Goal: Information Seeking & Learning: Learn about a topic

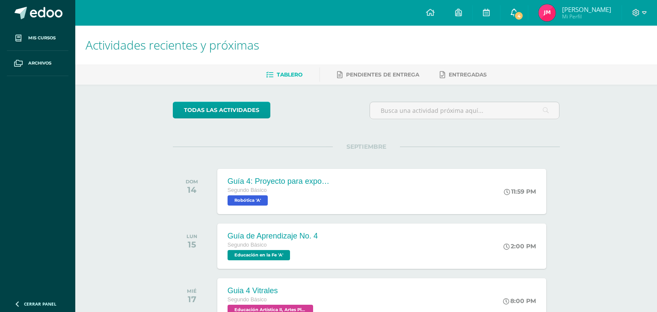
click at [515, 11] on link "4" at bounding box center [514, 13] width 27 height 26
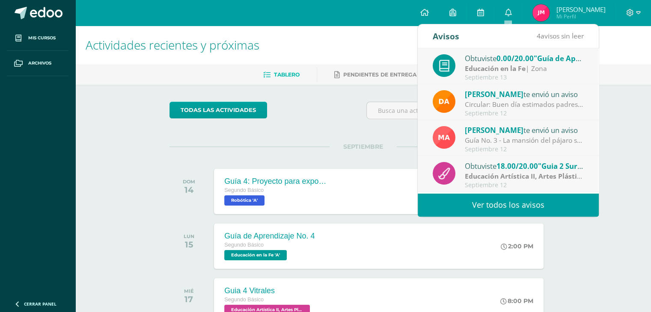
click at [526, 202] on link "Ver todos los avisos" at bounding box center [508, 205] width 181 height 24
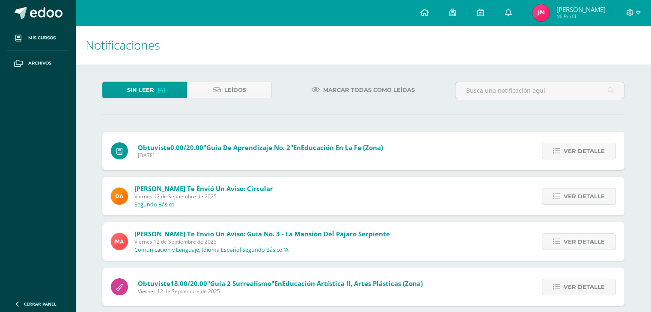
scroll to position [12, 0]
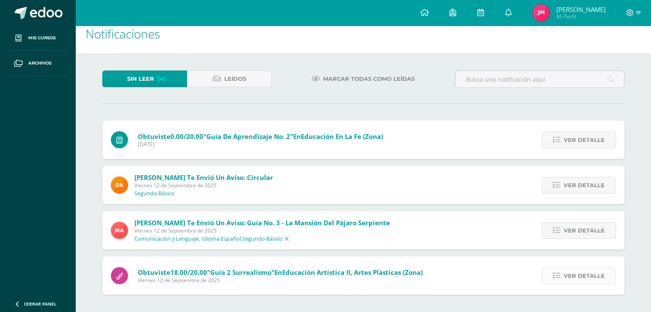
click at [567, 274] on span "Ver detalle" at bounding box center [584, 276] width 41 height 16
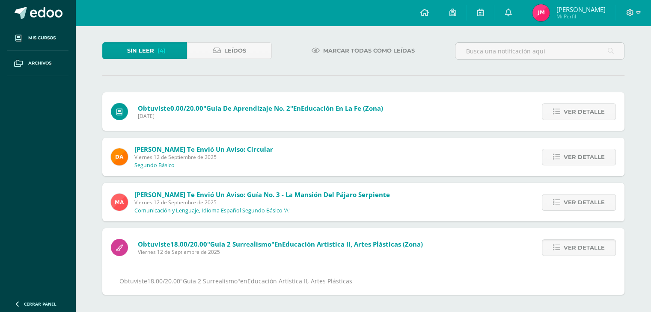
scroll to position [39, 0]
click at [562, 242] on link "Ver detalle" at bounding box center [579, 248] width 74 height 17
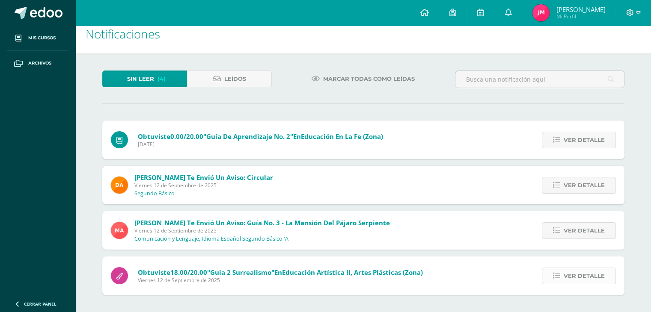
scroll to position [0, 0]
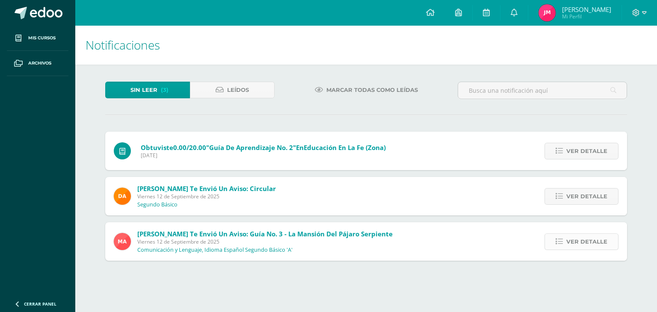
click at [566, 238] on link "Ver detalle" at bounding box center [582, 242] width 74 height 17
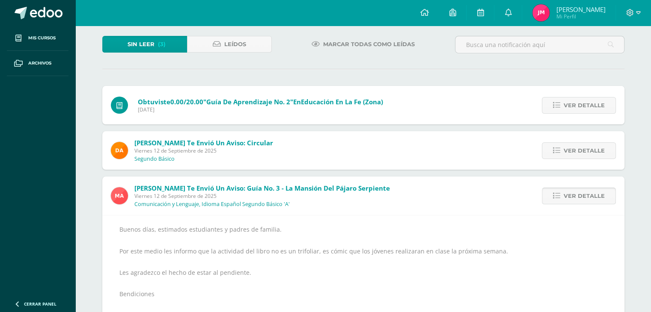
scroll to position [70, 0]
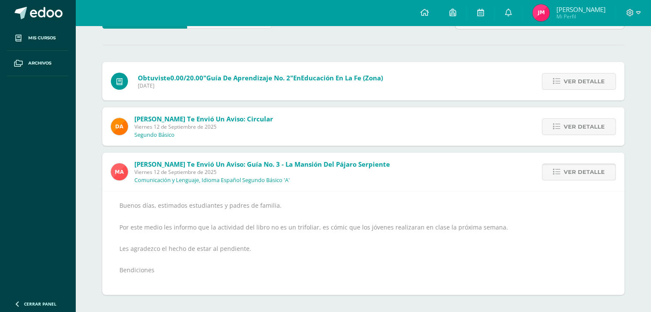
click at [577, 177] on span "Ver detalle" at bounding box center [584, 172] width 41 height 16
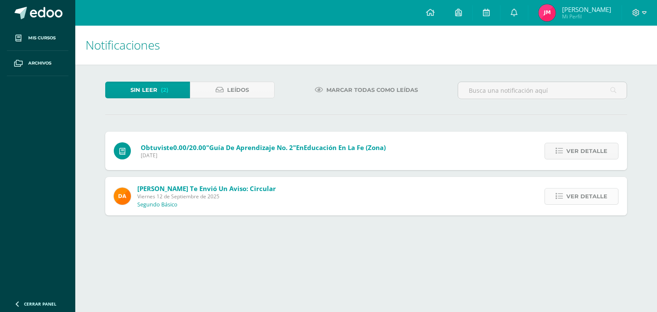
click at [584, 198] on span "Ver detalle" at bounding box center [587, 197] width 41 height 16
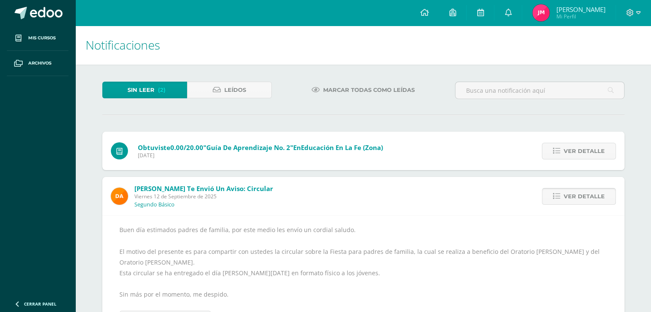
scroll to position [30, 0]
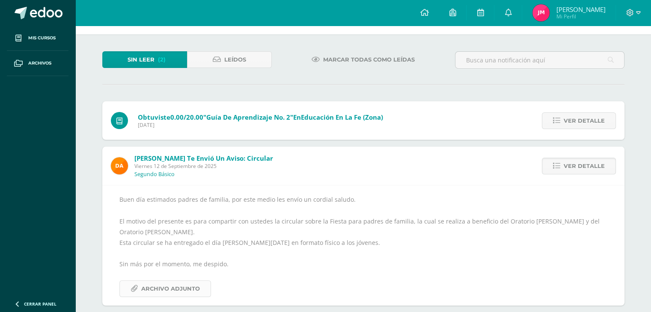
click at [179, 281] on span "Archivo Adjunto" at bounding box center [170, 289] width 59 height 16
click at [575, 161] on span "Ver detalle" at bounding box center [584, 166] width 41 height 16
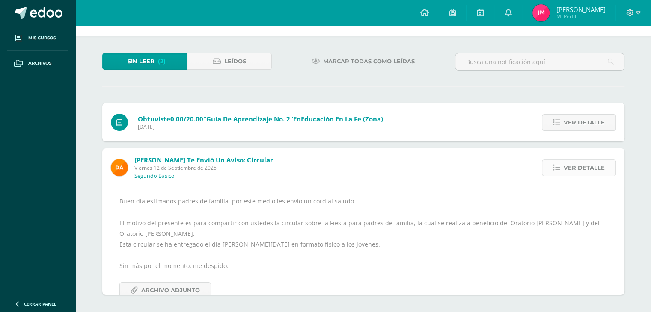
scroll to position [0, 0]
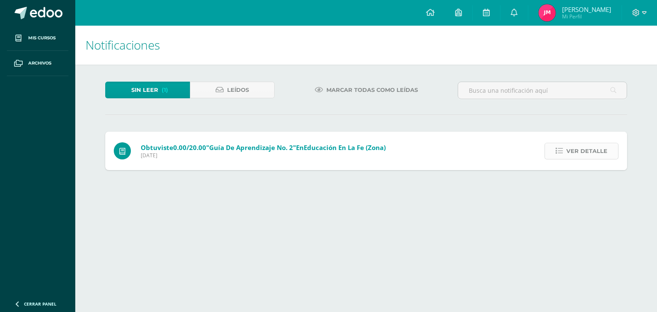
click at [552, 151] on link "Ver detalle" at bounding box center [582, 151] width 74 height 17
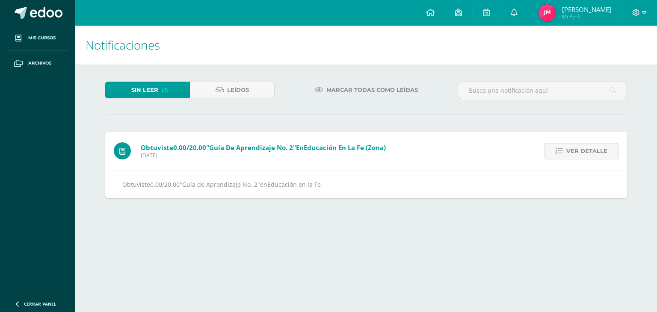
click at [569, 155] on span "Ver detalle" at bounding box center [587, 151] width 41 height 16
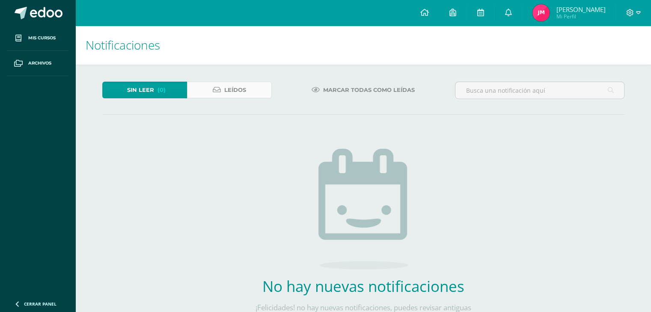
click at [227, 90] on span "Leídos" at bounding box center [235, 90] width 22 height 16
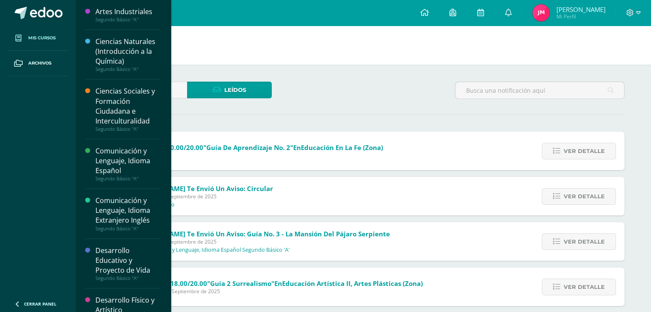
click at [38, 39] on span "Mis cursos" at bounding box center [41, 38] width 27 height 7
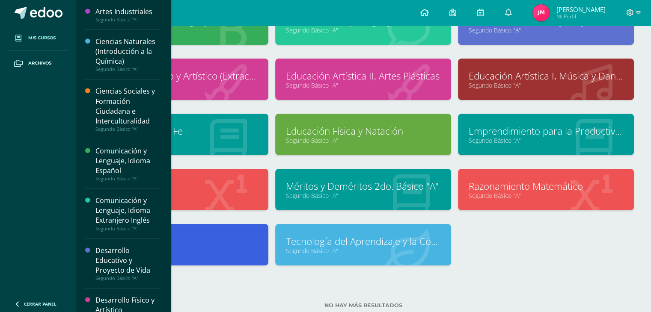
scroll to position [134, 0]
click at [235, 133] on link "Educación en la Fe" at bounding box center [180, 131] width 155 height 13
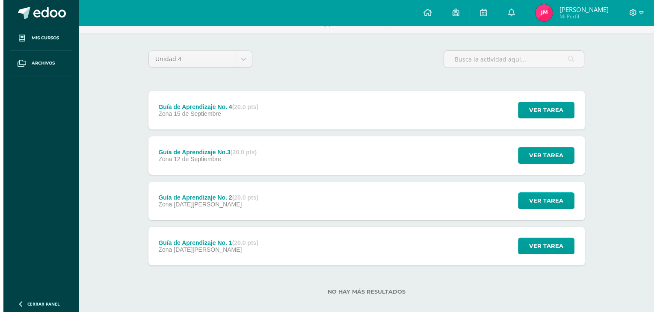
scroll to position [62, 0]
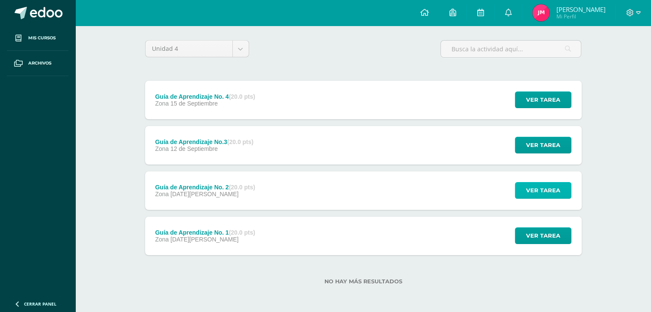
click at [538, 194] on span "Ver tarea" at bounding box center [543, 191] width 34 height 16
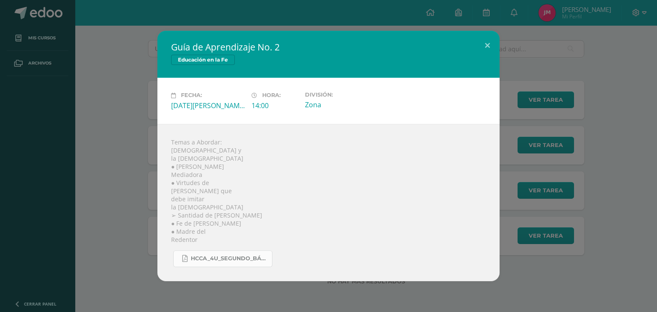
click at [237, 256] on span "HCCA_4U_SEGUNDO_BÁSICO_2025-2[1].pdf" at bounding box center [229, 259] width 77 height 7
